Goal: Information Seeking & Learning: Learn about a topic

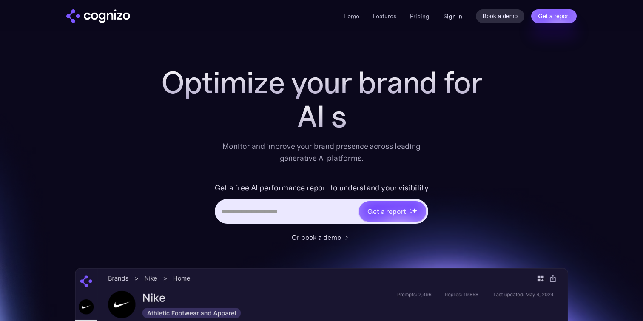
click at [458, 18] on link "Sign in" at bounding box center [452, 16] width 19 height 10
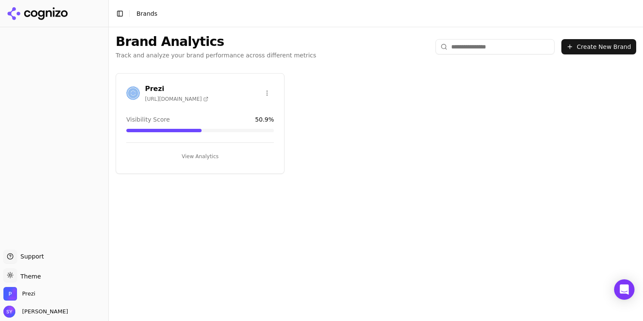
click at [192, 153] on button "View Analytics" at bounding box center [200, 157] width 148 height 14
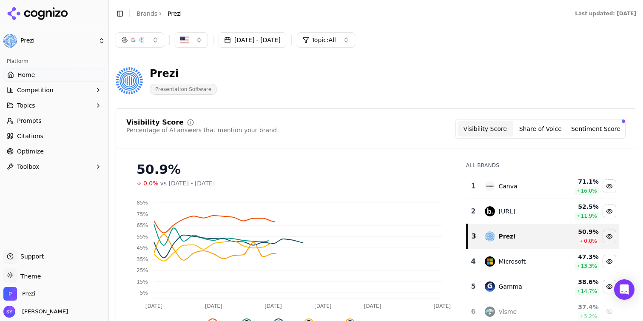
click at [62, 103] on button "Topics" at bounding box center [54, 106] width 102 height 14
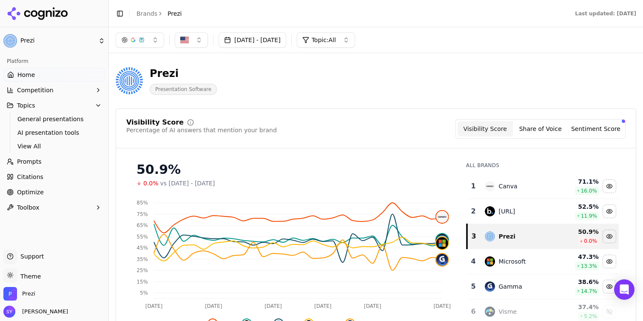
click at [64, 115] on span "General presentations" at bounding box center [54, 119] width 74 height 9
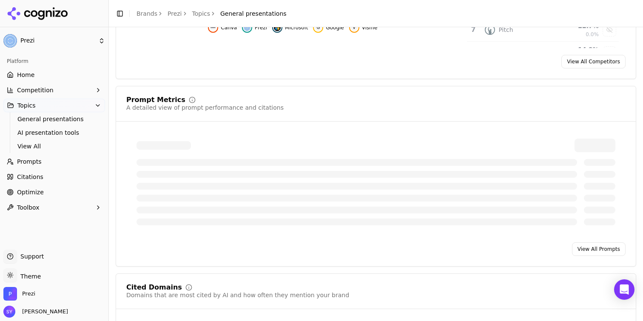
scroll to position [288, 0]
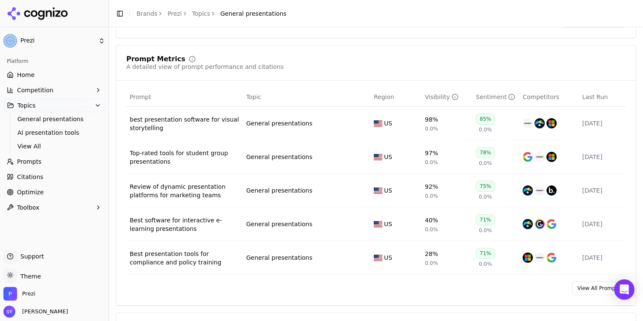
click at [24, 179] on span "Citations" at bounding box center [30, 177] width 26 height 9
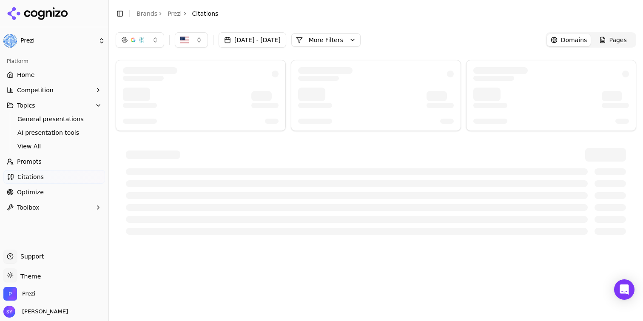
click at [400, 38] on div "Aug 15, 2025 - Sep 14, 2025 More More Filters Domains Pages" at bounding box center [376, 39] width 520 height 15
click at [361, 39] on button "More Filters" at bounding box center [325, 40] width 69 height 14
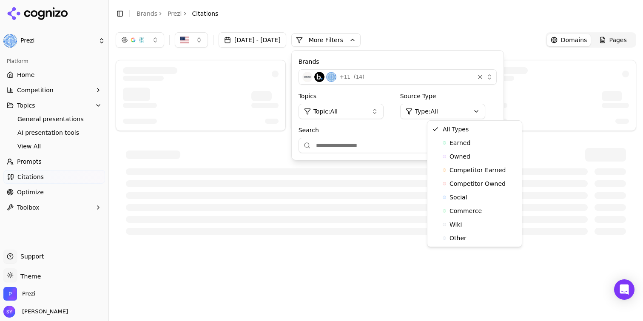
click at [447, 104] on html "Prezi Platform Home Competition Topics General presentations AI presentation to…" at bounding box center [321, 160] width 643 height 321
click at [474, 142] on div "Earned" at bounding box center [474, 143] width 91 height 14
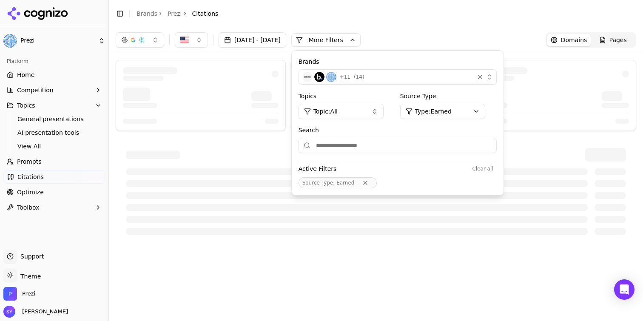
click at [382, 112] on button "Topic: All" at bounding box center [340, 111] width 85 height 15
click at [383, 107] on button "Topic: All" at bounding box center [340, 111] width 85 height 15
click at [460, 186] on div "Source Type : Earned" at bounding box center [397, 182] width 198 height 11
click at [444, 240] on div at bounding box center [376, 191] width 520 height 107
click at [455, 241] on div at bounding box center [376, 191] width 520 height 107
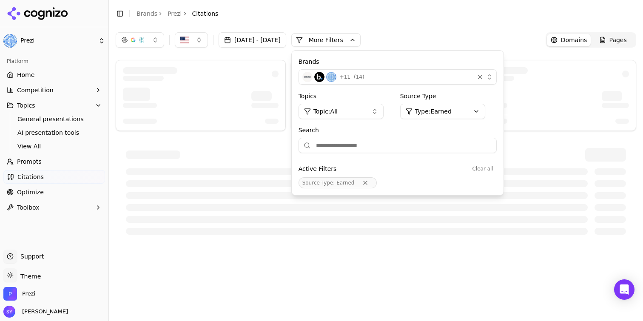
click at [457, 48] on div "Aug 15, 2025 - Sep 14, 2025 More More Filters Brands + 11 ( 14 ) Topics Topic: …" at bounding box center [376, 40] width 534 height 26
click at [499, 32] on div "Aug 15, 2025 - Sep 14, 2025 More More Filters Brands + 11 ( 14 ) Topics Topic: …" at bounding box center [376, 39] width 520 height 15
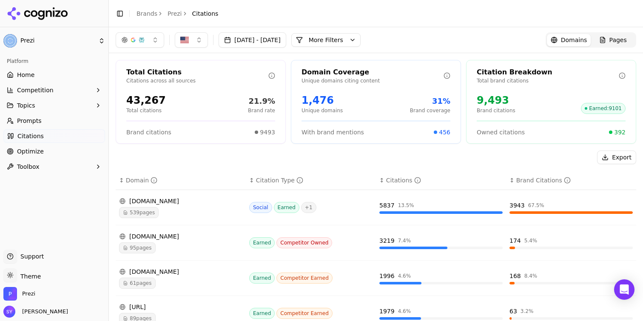
click at [347, 45] on button "More Filters" at bounding box center [325, 40] width 69 height 14
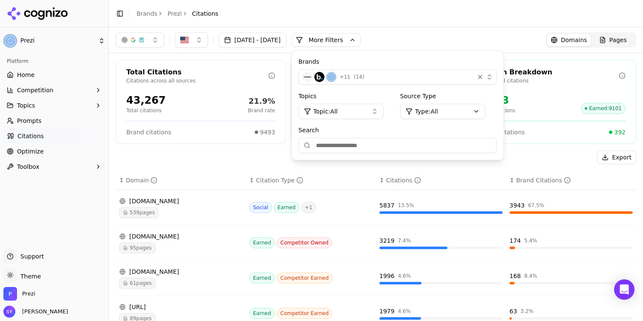
click at [457, 118] on html "Prezi Platform Home Competition Topics Prompts Citations Optimize Toolbox Suppo…" at bounding box center [321, 160] width 643 height 321
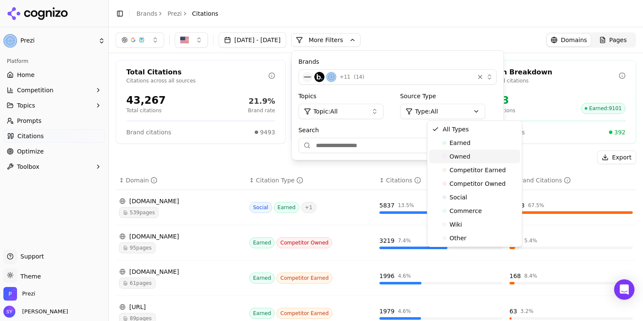
click at [457, 154] on span "Owned" at bounding box center [459, 156] width 21 height 9
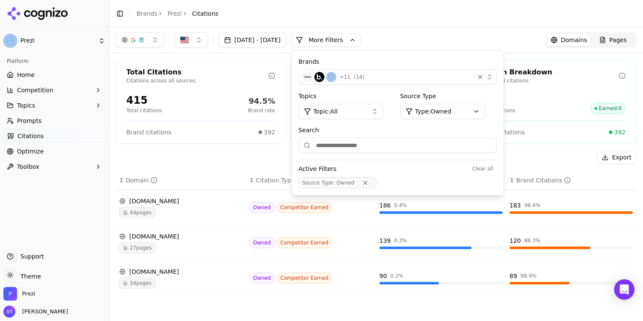
click at [463, 38] on div "Aug 15, 2025 - Sep 14, 2025 More More Filters Brands + 11 ( 14 ) Topics Topic: …" at bounding box center [376, 39] width 520 height 15
click at [361, 38] on button "More Filters" at bounding box center [325, 40] width 69 height 14
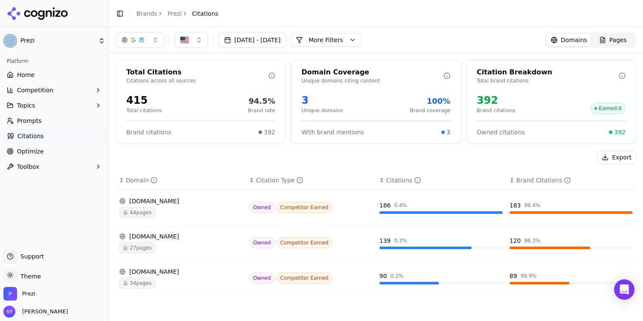
click at [361, 38] on button "More Filters" at bounding box center [325, 40] width 69 height 14
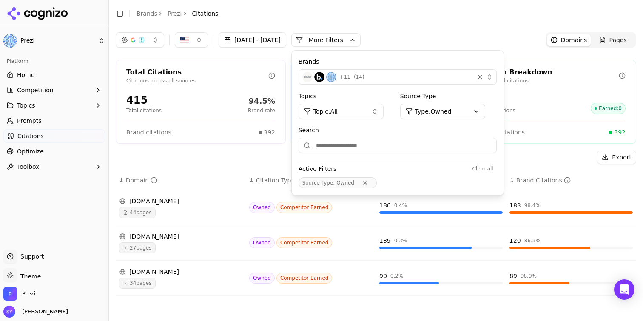
click at [361, 37] on button "More Filters" at bounding box center [325, 40] width 69 height 14
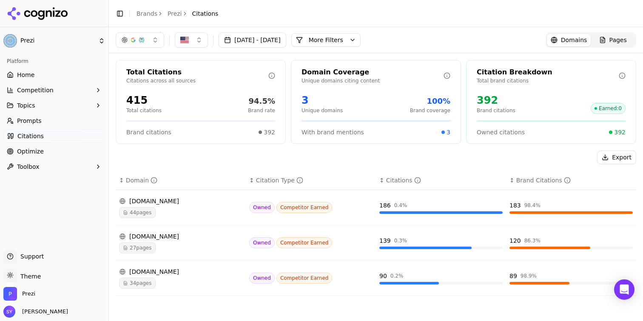
click at [412, 34] on div "Aug 15, 2025 - Sep 14, 2025 More More Filters Domains Pages" at bounding box center [376, 39] width 520 height 15
click at [340, 41] on button "More Filters" at bounding box center [325, 40] width 69 height 14
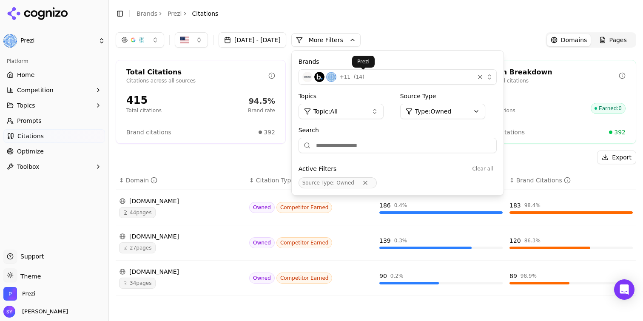
click at [453, 104] on html "Prezi Platform Home Competition Topics Prompts Citations Optimize Toolbox Suppo…" at bounding box center [321, 160] width 643 height 321
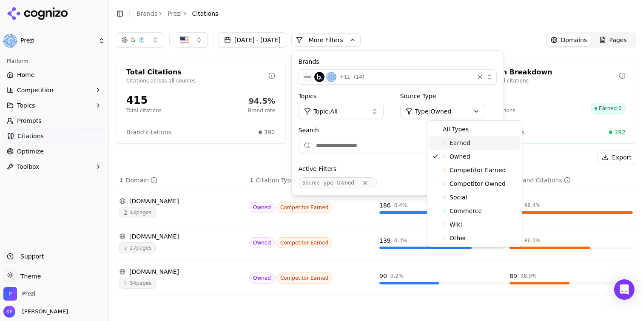
click at [462, 139] on span "Earned" at bounding box center [459, 143] width 21 height 9
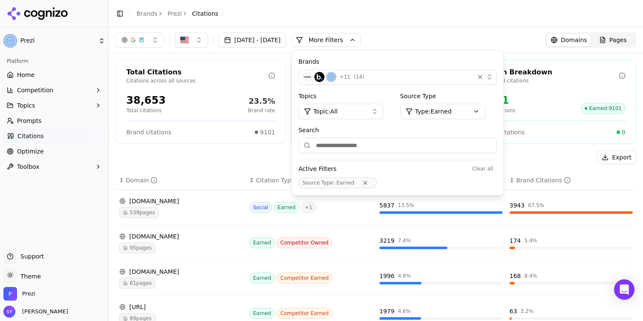
click at [484, 111] on html "Prezi Platform Home Competition Topics Prompts Citations Optimize Toolbox Suppo…" at bounding box center [321, 160] width 643 height 321
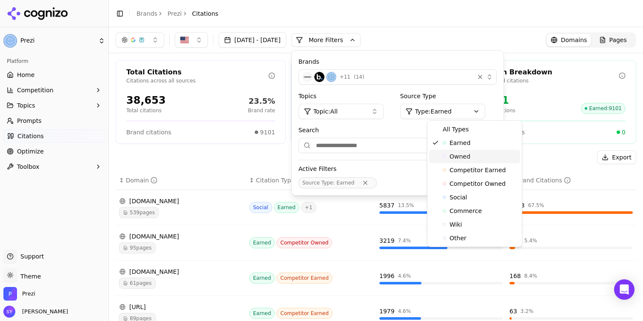
click at [469, 161] on div "Owned" at bounding box center [474, 157] width 91 height 14
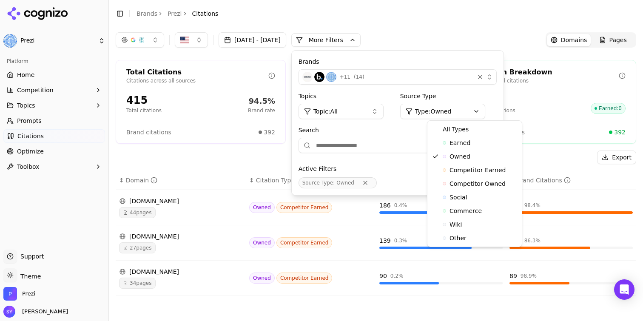
click at [464, 109] on html "Prezi Platform Home Competition Topics Prompts Citations Optimize Toolbox Suppo…" at bounding box center [321, 160] width 643 height 321
click at [513, 76] on html "Prezi Platform Home Competition Topics Prompts Citations Optimize Toolbox Suppo…" at bounding box center [321, 160] width 643 height 321
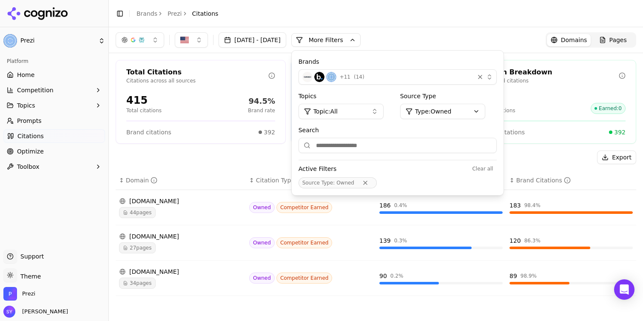
click at [449, 33] on div "Aug 15, 2025 - Sep 14, 2025 More More Filters Brands + 11 ( 14 ) Topics Topic: …" at bounding box center [376, 39] width 520 height 15
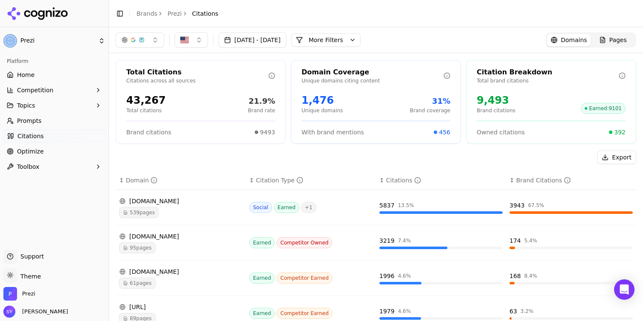
click at [146, 198] on div "[DOMAIN_NAME]" at bounding box center [180, 201] width 123 height 9
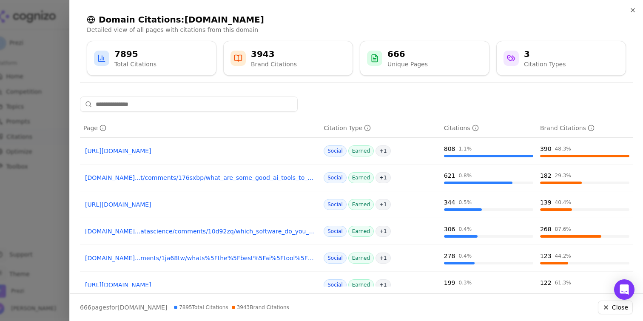
click at [177, 152] on link "[URL][DOMAIN_NAME]" at bounding box center [200, 151] width 230 height 9
click at [39, 134] on div at bounding box center [321, 160] width 643 height 321
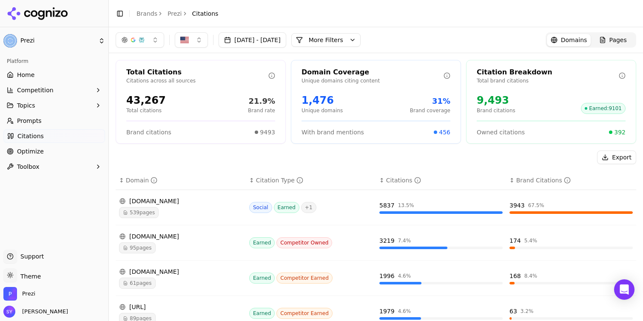
click at [361, 40] on button "More Filters" at bounding box center [325, 40] width 69 height 14
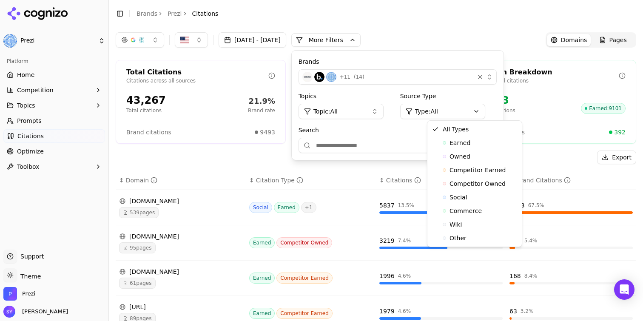
click at [449, 103] on html "Prezi Platform Home Competition Topics Prompts Citations Optimize Toolbox Suppo…" at bounding box center [321, 160] width 643 height 321
click at [466, 146] on span "Earned" at bounding box center [459, 143] width 21 height 9
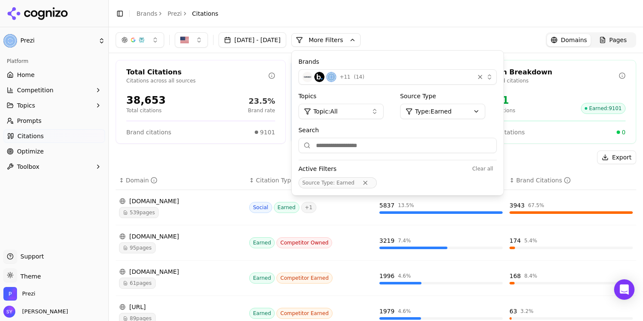
click at [546, 84] on p "Total brand citations" at bounding box center [548, 80] width 142 height 7
click at [486, 23] on header "Toggle Sidebar Brands Prezi Citations" at bounding box center [376, 13] width 534 height 27
click at [218, 209] on div "539 pages" at bounding box center [180, 212] width 123 height 11
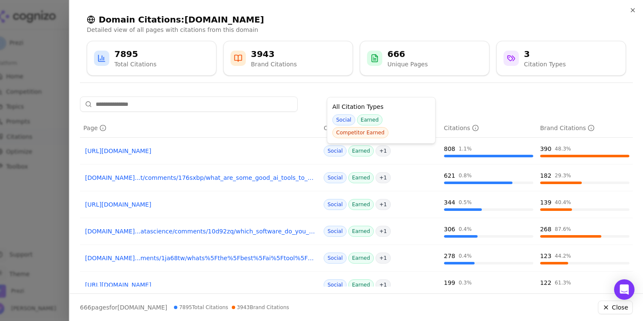
click at [380, 151] on span "+ 1" at bounding box center [382, 150] width 15 height 11
click at [56, 155] on div at bounding box center [321, 160] width 643 height 321
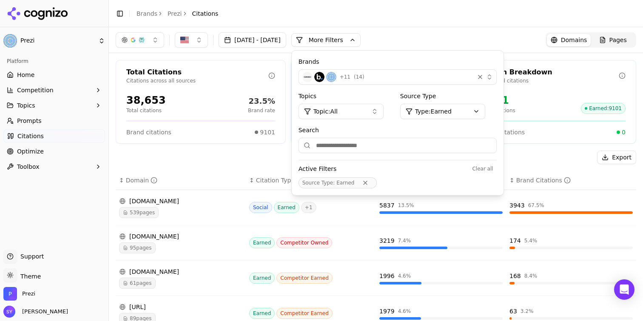
click at [227, 201] on div "[DOMAIN_NAME]" at bounding box center [180, 201] width 123 height 9
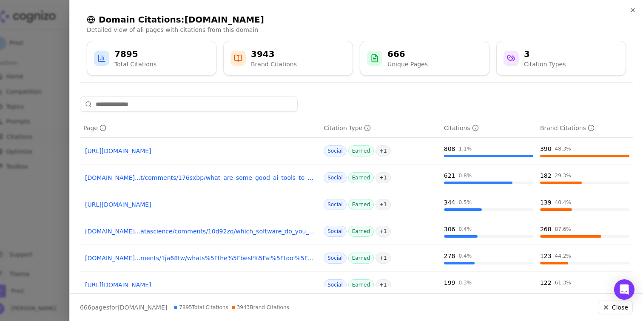
click at [225, 150] on link "[URL][DOMAIN_NAME]" at bounding box center [200, 151] width 230 height 9
click at [159, 181] on link "[DOMAIN_NAME]...t/comments/176sxbp/what_are_some_good_ai_tools_to_create_powerp…" at bounding box center [200, 177] width 230 height 9
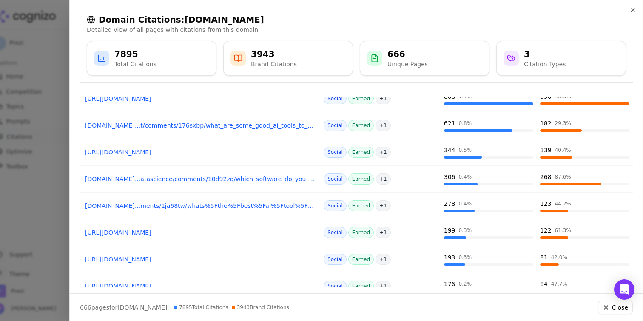
scroll to position [53, 0]
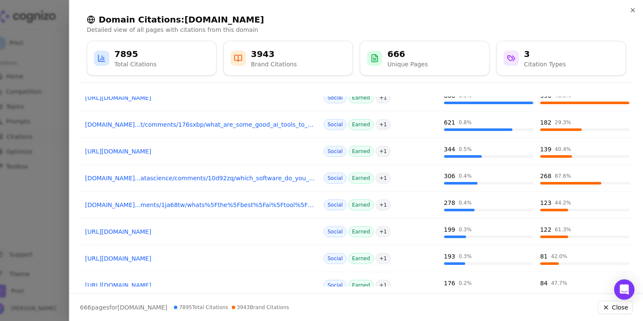
click at [280, 179] on link "[DOMAIN_NAME]...atascience/comments/10d92zq/which_software_do_you_use_when_crea…" at bounding box center [200, 178] width 230 height 9
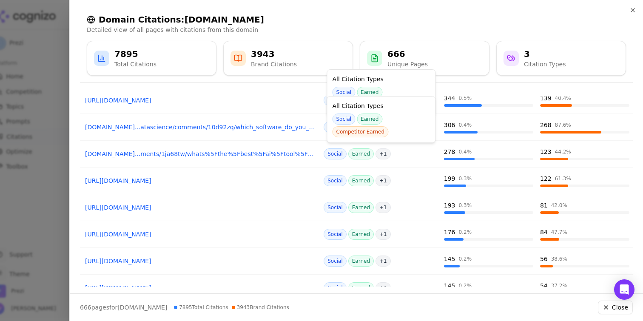
scroll to position [111, 0]
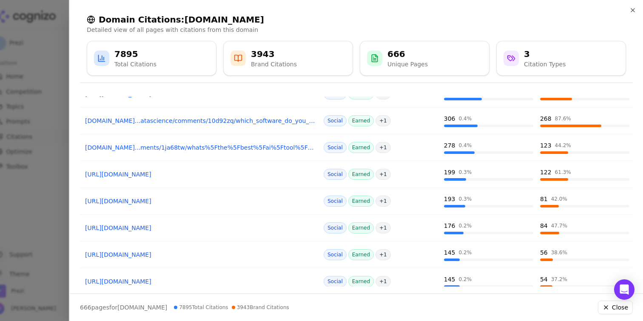
click at [55, 152] on div at bounding box center [321, 160] width 643 height 321
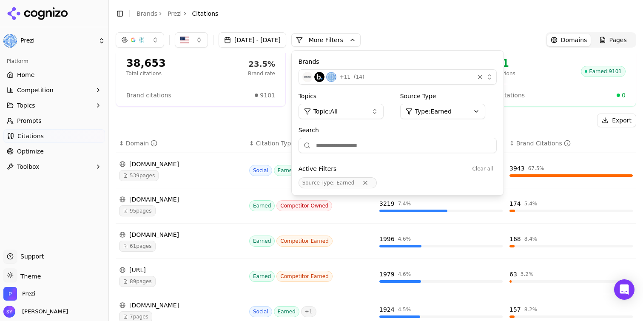
scroll to position [38, 0]
click at [152, 196] on div "[DOMAIN_NAME]" at bounding box center [180, 198] width 123 height 9
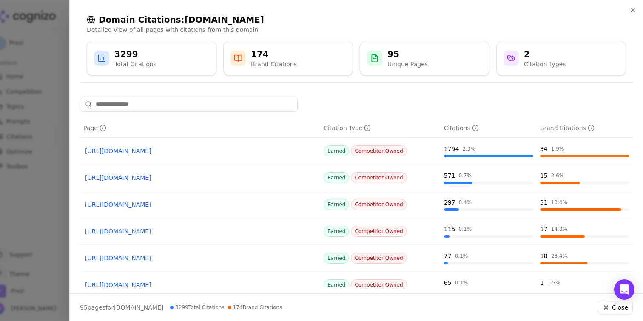
click at [190, 151] on link "[URL][DOMAIN_NAME]" at bounding box center [200, 151] width 230 height 9
click at [23, 80] on div at bounding box center [321, 160] width 643 height 321
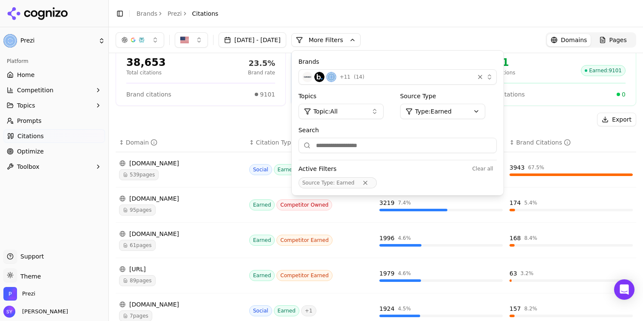
click at [150, 41] on button "button" at bounding box center [140, 39] width 48 height 15
click at [373, 72] on div "+ 11 ( 14 )" at bounding box center [386, 77] width 168 height 10
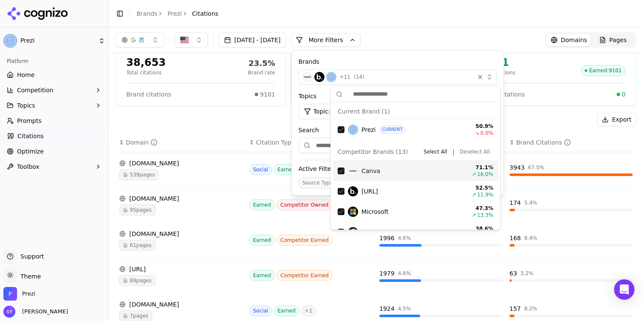
click at [470, 152] on button "Deselect All" at bounding box center [474, 152] width 37 height 10
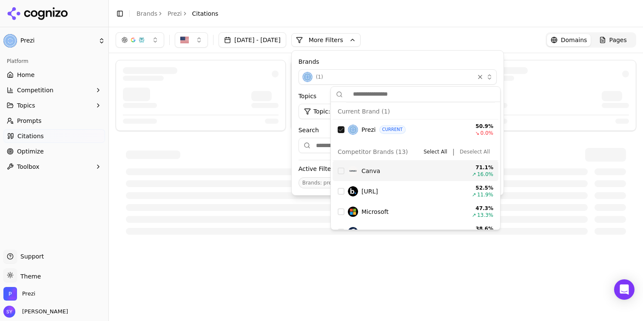
scroll to position [0, 0]
click at [257, 149] on div at bounding box center [376, 155] width 500 height 14
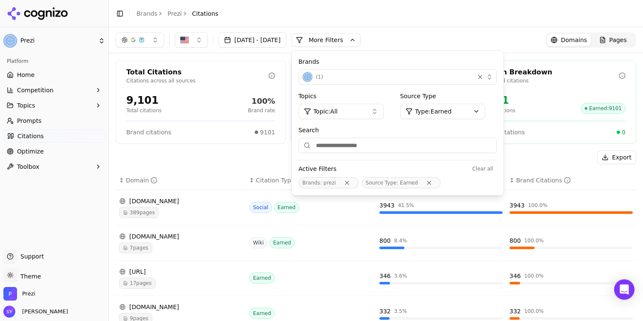
click at [419, 36] on div "[DATE] - [DATE] More More Filters Brands ( 1 ) Topics Topic: All Source Type Ty…" at bounding box center [376, 39] width 520 height 15
click at [508, 24] on header "Toggle Sidebar Brands Prezi Citations" at bounding box center [376, 13] width 534 height 27
click at [494, 30] on div "[DATE] - [DATE] More More Filters Brands ( 1 ) Topics Topic: All Source Type Ty…" at bounding box center [376, 40] width 534 height 26
click at [361, 37] on button "More Filters" at bounding box center [325, 40] width 69 height 14
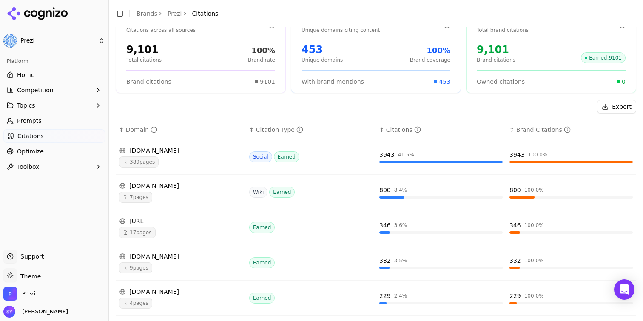
scroll to position [51, 0]
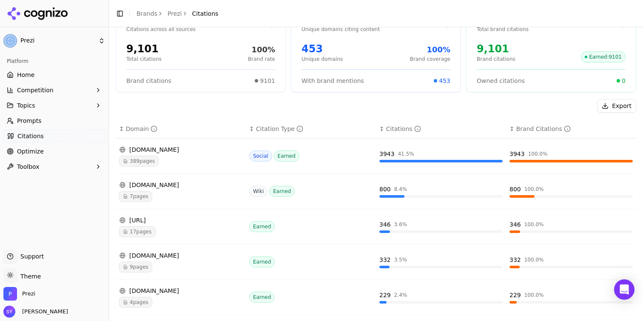
click at [153, 149] on div "[DOMAIN_NAME]" at bounding box center [180, 149] width 123 height 9
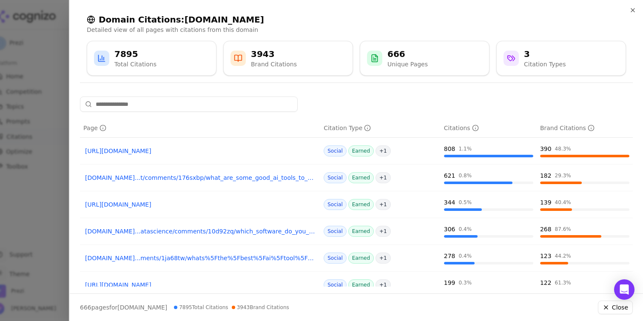
click at [42, 125] on div at bounding box center [321, 160] width 643 height 321
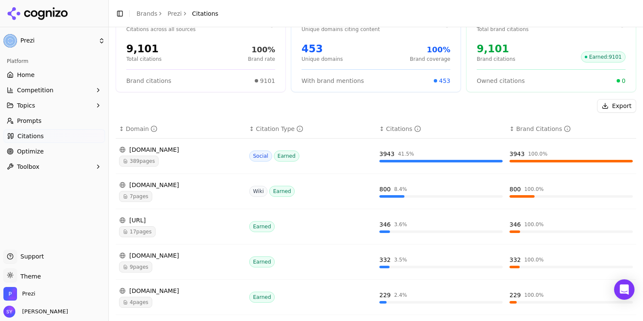
click at [166, 183] on div "[DOMAIN_NAME]" at bounding box center [180, 185] width 123 height 9
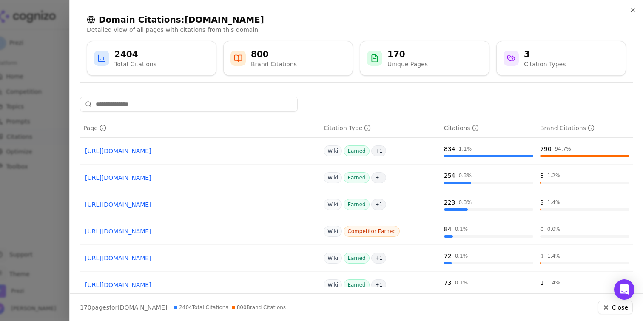
click at [45, 175] on div at bounding box center [321, 160] width 643 height 321
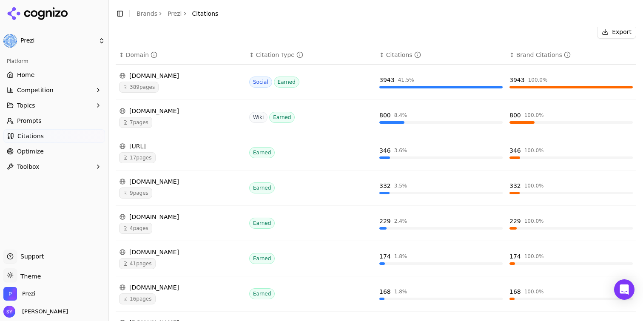
scroll to position [126, 0]
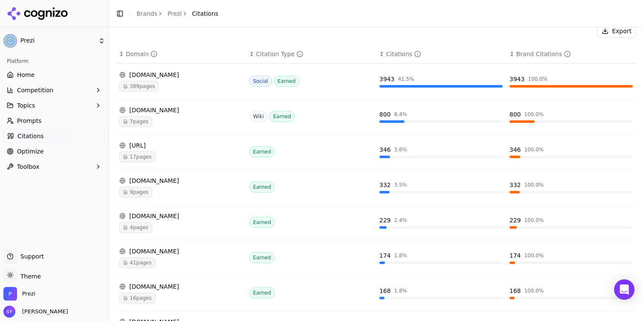
click at [173, 219] on div "[DOMAIN_NAME]" at bounding box center [180, 216] width 123 height 9
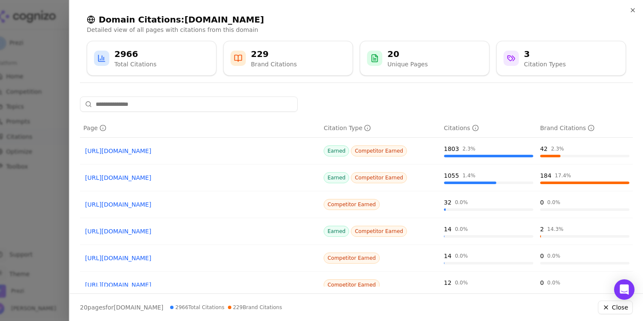
click at [172, 152] on link "[URL][DOMAIN_NAME]" at bounding box center [200, 151] width 230 height 9
click at [180, 178] on link "[URL][DOMAIN_NAME]" at bounding box center [200, 177] width 230 height 9
click at [23, 148] on div at bounding box center [321, 160] width 643 height 321
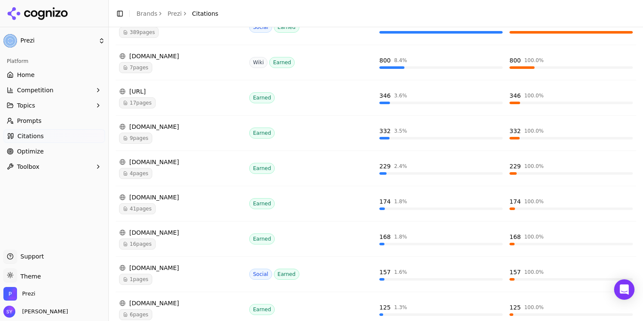
scroll to position [193, 0]
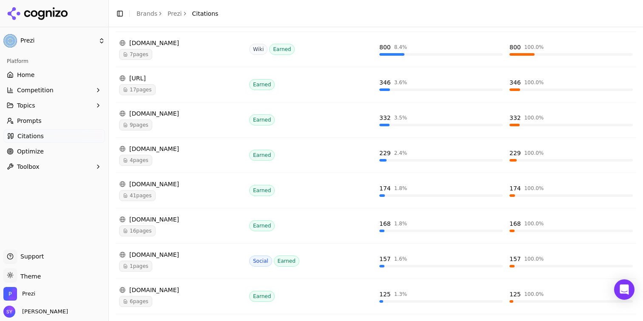
click at [153, 183] on div "[DOMAIN_NAME]" at bounding box center [180, 184] width 123 height 9
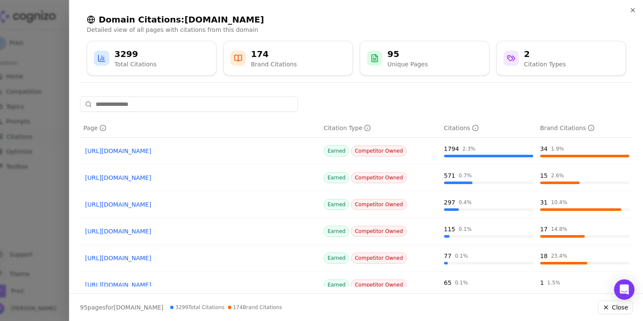
click at [70, 166] on div "Page Citation Type Citations Brand Citations [URL][DOMAIN_NAME] Earned Competit…" at bounding box center [356, 192] width 573 height 190
click at [37, 135] on div at bounding box center [321, 160] width 643 height 321
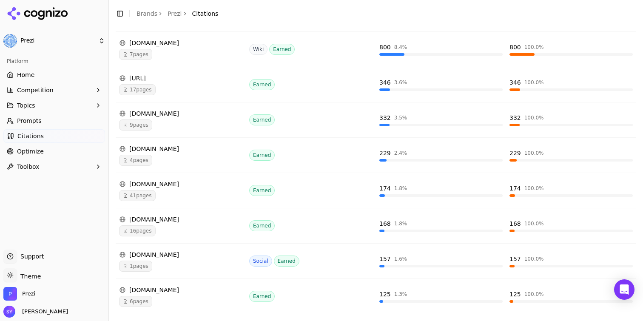
scroll to position [249, 0]
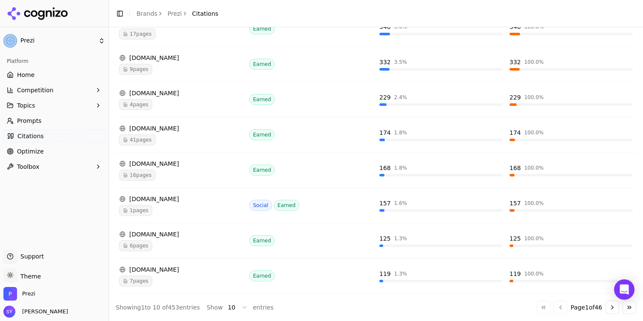
click at [158, 200] on div "[DOMAIN_NAME]" at bounding box center [180, 199] width 123 height 9
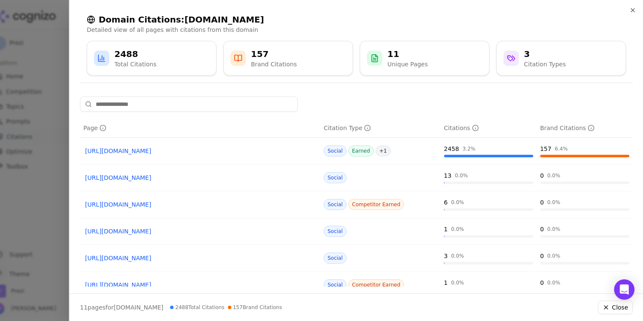
click at [46, 151] on div at bounding box center [321, 160] width 643 height 321
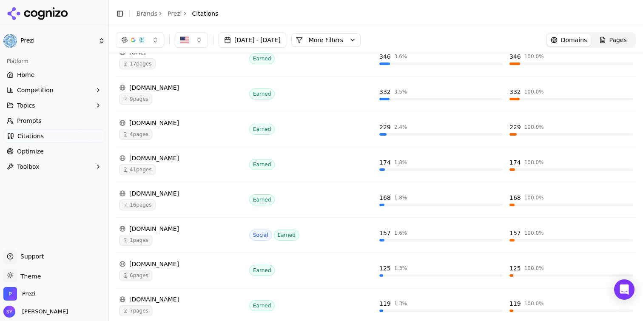
scroll to position [213, 0]
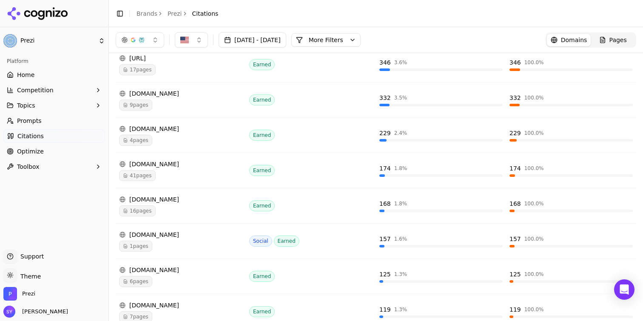
click at [162, 91] on div "[DOMAIN_NAME]" at bounding box center [180, 93] width 123 height 9
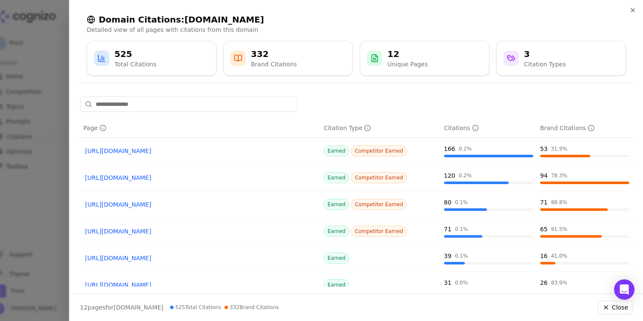
click at [191, 149] on link "[URL][DOMAIN_NAME]" at bounding box center [200, 151] width 230 height 9
click at [26, 130] on div at bounding box center [321, 160] width 643 height 321
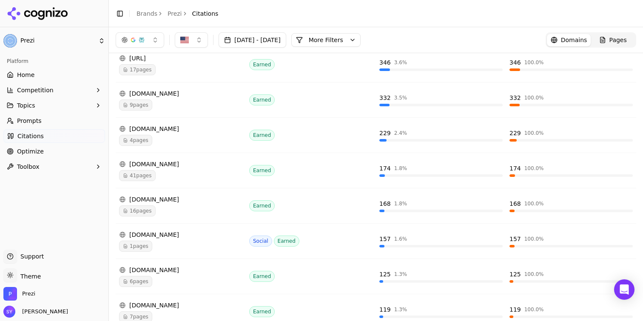
scroll to position [0, 0]
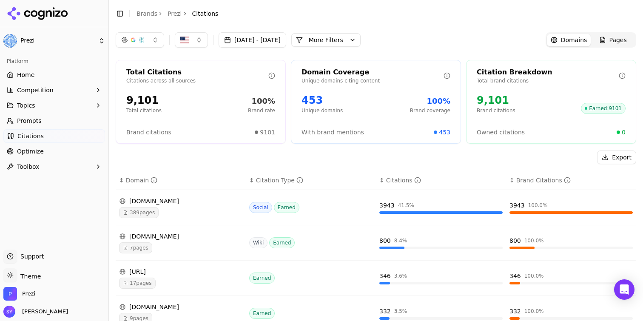
click at [359, 39] on button "More Filters" at bounding box center [325, 40] width 69 height 14
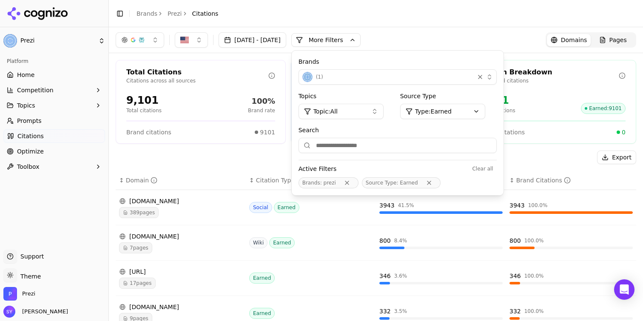
click at [452, 105] on html "Prezi Platform Home Competition Topics Prompts Citations Optimize Toolbox Suppo…" at bounding box center [321, 160] width 643 height 321
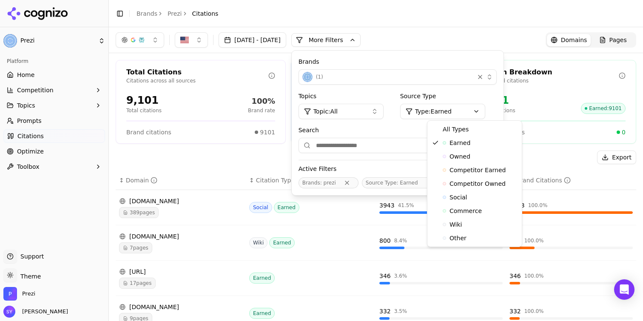
click at [452, 112] on html "Prezi Platform Home Competition Topics Prompts Citations Optimize Toolbox Suppo…" at bounding box center [321, 160] width 643 height 321
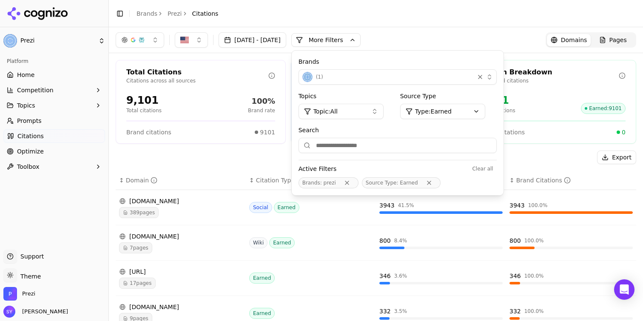
click at [338, 110] on span "Topic: All" at bounding box center [325, 111] width 24 height 9
click at [271, 190] on td "Social Earned" at bounding box center [311, 207] width 130 height 35
click at [283, 153] on div "Export" at bounding box center [376, 158] width 520 height 14
click at [499, 36] on div "[DATE] - [DATE] More More Filters Brands ( 1 ) Topics Topic: All Source Type Ty…" at bounding box center [376, 39] width 520 height 15
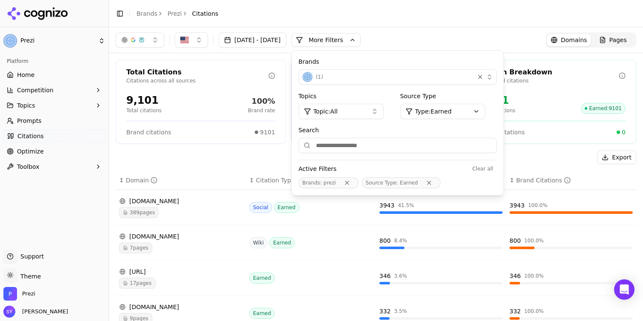
scroll to position [249, 0]
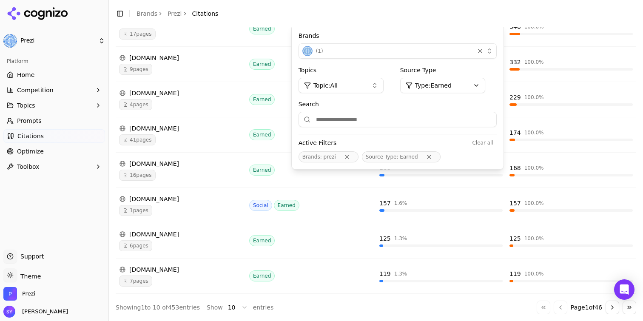
click at [615, 307] on button "Go to next page" at bounding box center [612, 308] width 14 height 14
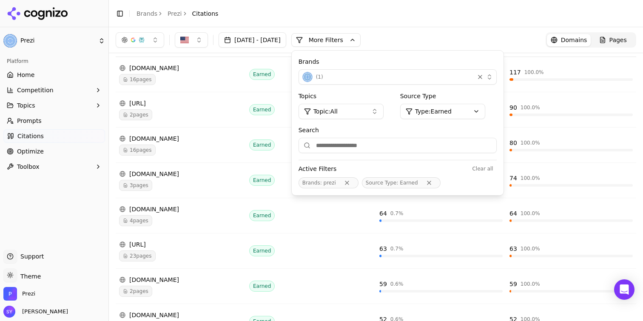
scroll to position [62, 0]
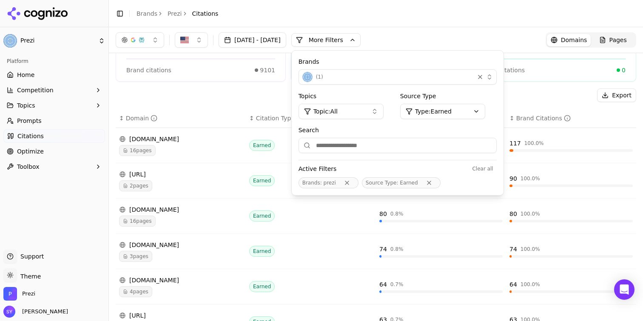
click at [170, 138] on div "[DOMAIN_NAME]" at bounding box center [180, 139] width 123 height 9
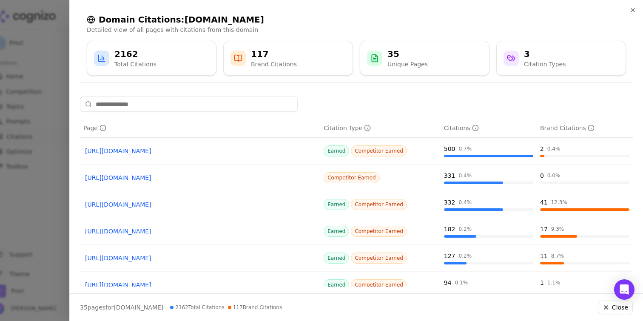
click at [153, 175] on link "[URL][DOMAIN_NAME]" at bounding box center [200, 177] width 230 height 9
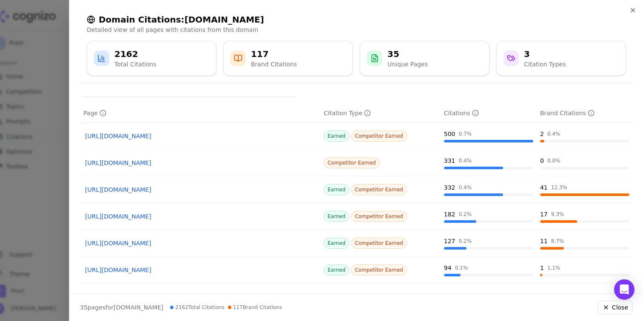
scroll to position [35, 0]
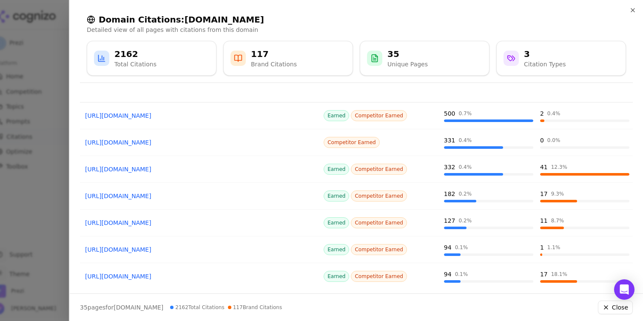
click at [202, 199] on link "[URL][DOMAIN_NAME]" at bounding box center [200, 196] width 230 height 9
click at [221, 173] on link "[URL][DOMAIN_NAME]" at bounding box center [200, 169] width 230 height 9
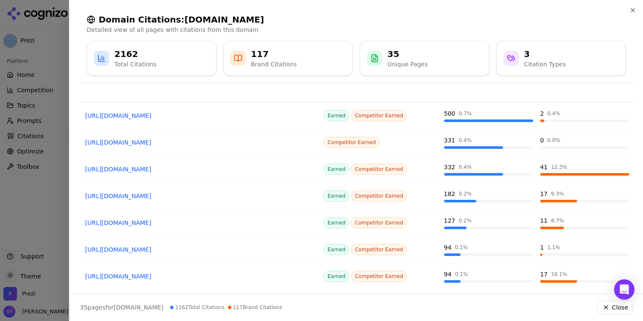
click at [61, 131] on div at bounding box center [321, 160] width 643 height 321
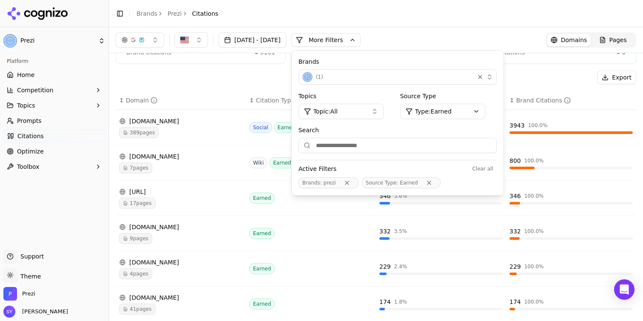
scroll to position [23, 0]
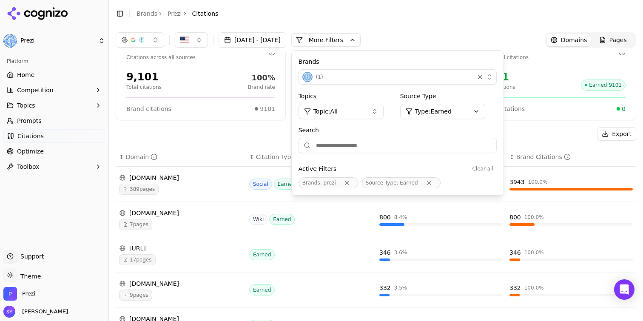
click at [196, 184] on div "389 pages" at bounding box center [180, 189] width 123 height 11
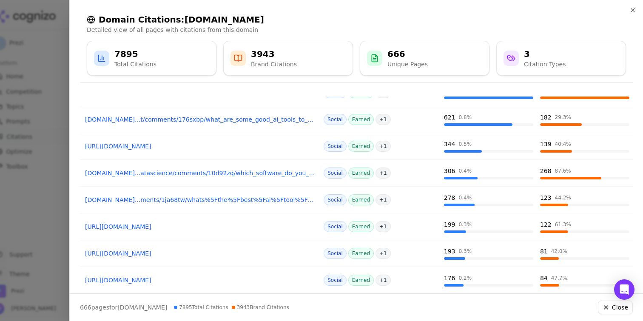
scroll to position [60, 0]
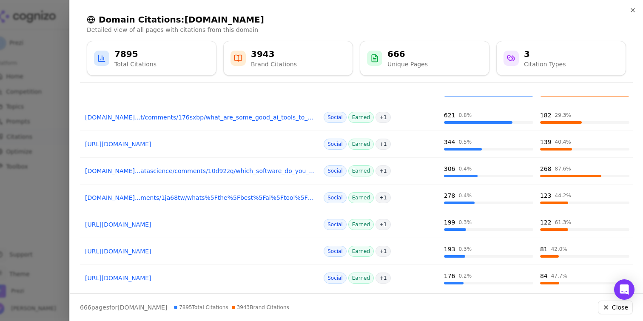
click at [192, 173] on link "[DOMAIN_NAME]...atascience/comments/10d92zq/which_software_do_you_use_when_crea…" at bounding box center [200, 171] width 230 height 9
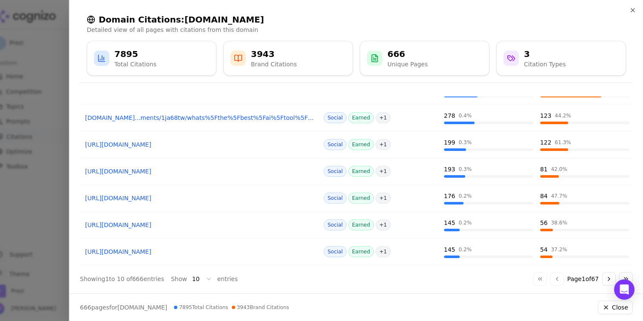
scroll to position [146, 0]
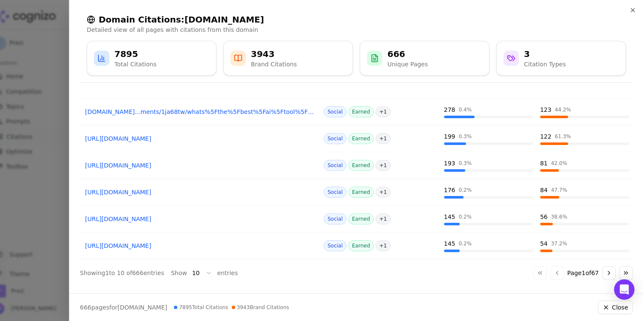
click at [199, 189] on link "[URL][DOMAIN_NAME]" at bounding box center [200, 192] width 230 height 9
